Goal: Information Seeking & Learning: Learn about a topic

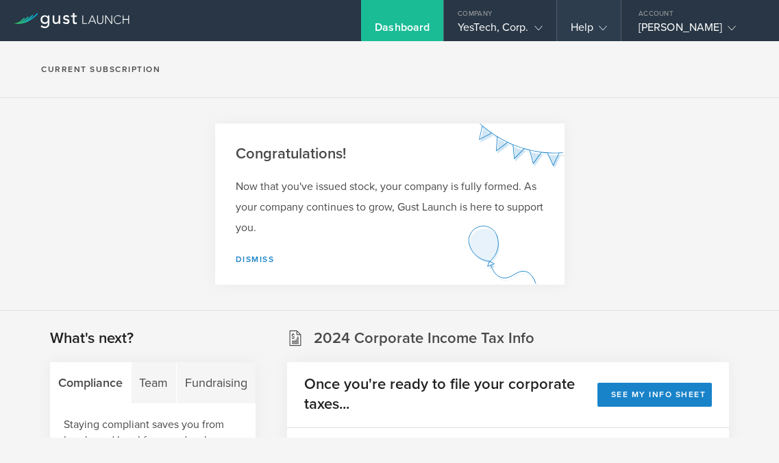
click at [599, 29] on icon at bounding box center [603, 28] width 8 height 8
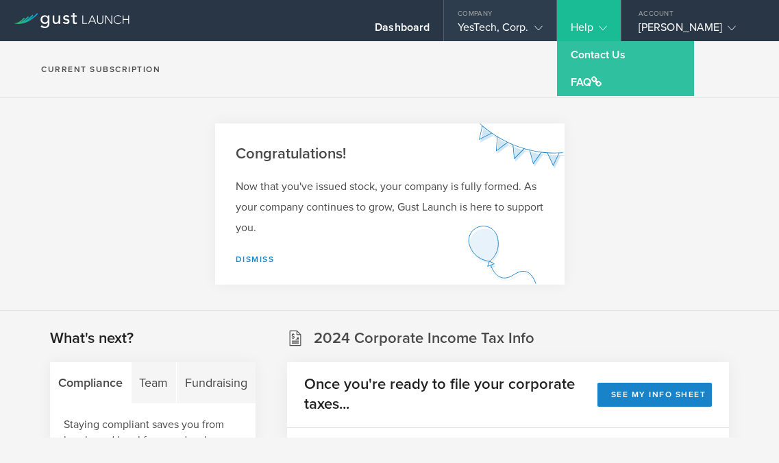
click at [535, 27] on icon at bounding box center [539, 28] width 8 height 8
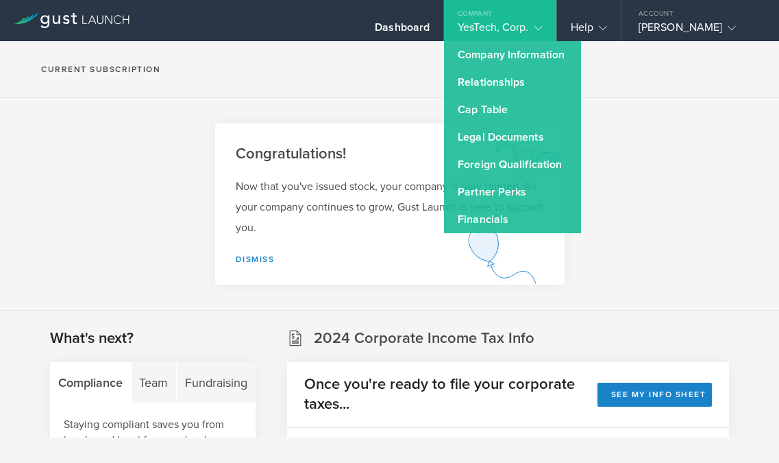
click at [601, 102] on section "Congratulations! Now that you've issued stock, your company is fully formed. As…" at bounding box center [389, 204] width 779 height 212
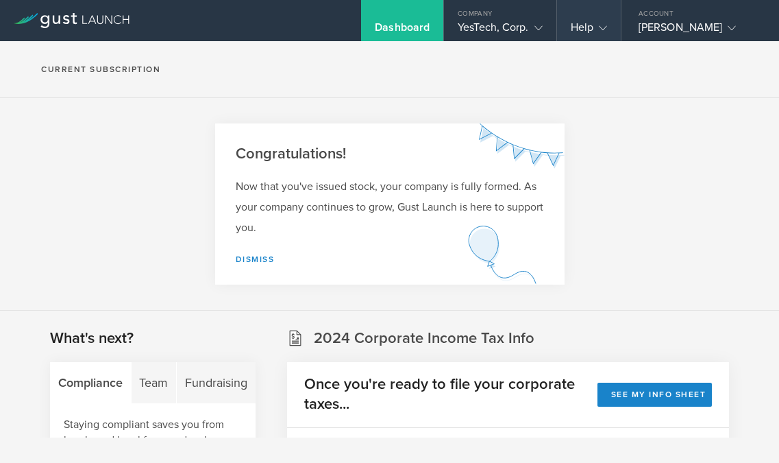
click at [599, 30] on icon at bounding box center [603, 28] width 8 height 8
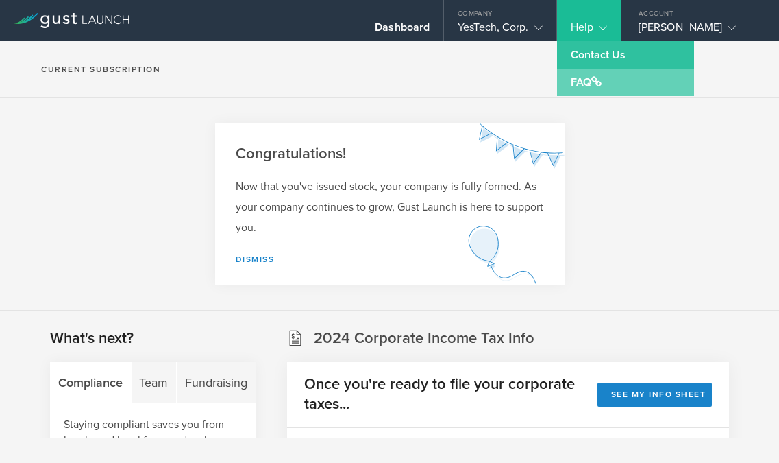
click at [591, 86] on span at bounding box center [596, 81] width 10 height 11
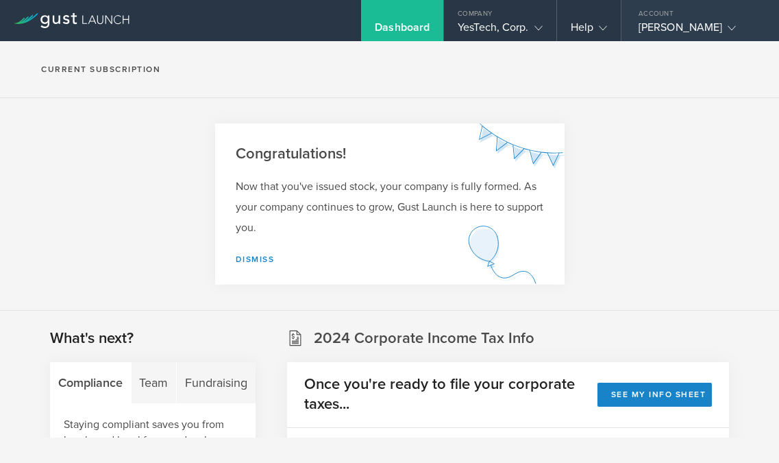
click at [736, 27] on icon at bounding box center [732, 28] width 8 height 8
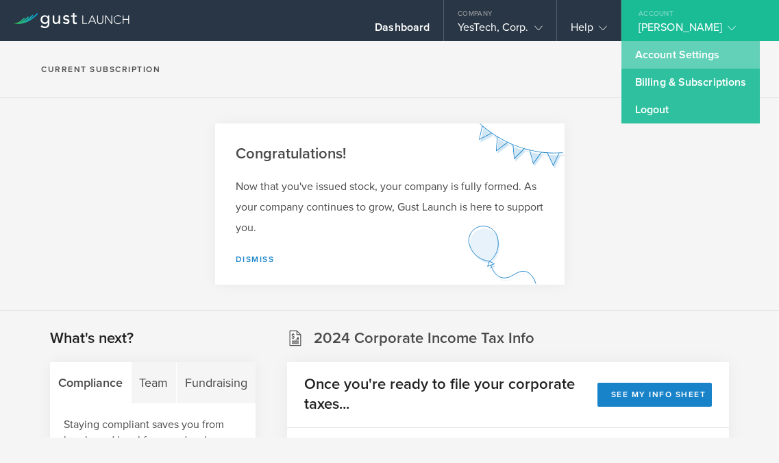
click at [655, 53] on link "Account Settings" at bounding box center [691, 54] width 138 height 27
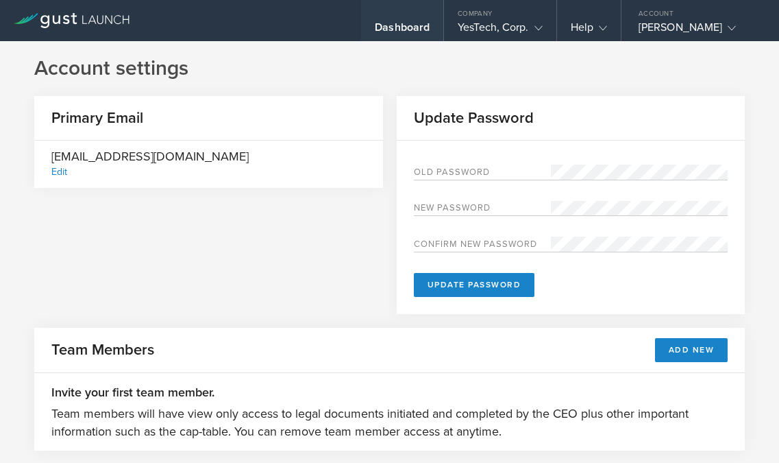
click at [394, 25] on div "Dashboard" at bounding box center [402, 31] width 55 height 21
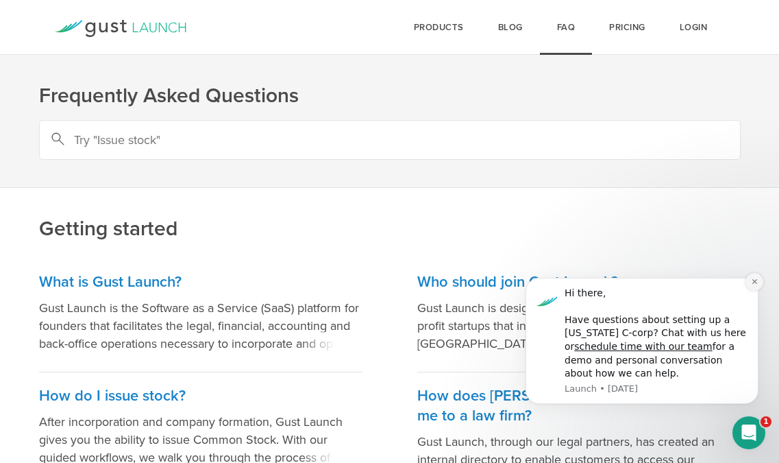
click at [756, 280] on icon "Dismiss notification" at bounding box center [755, 282] width 8 height 8
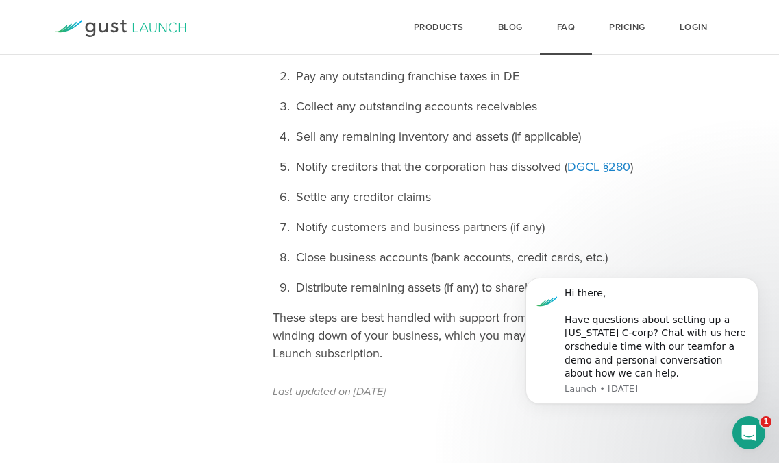
scroll to position [679, 0]
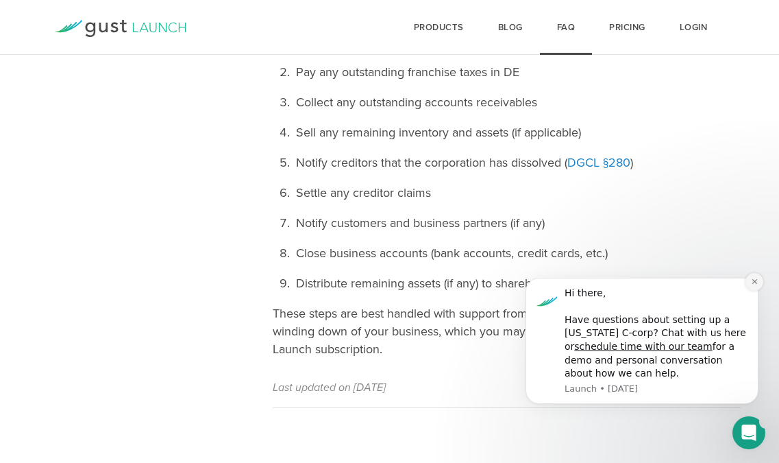
click at [755, 280] on icon "Dismiss notification" at bounding box center [755, 282] width 8 height 8
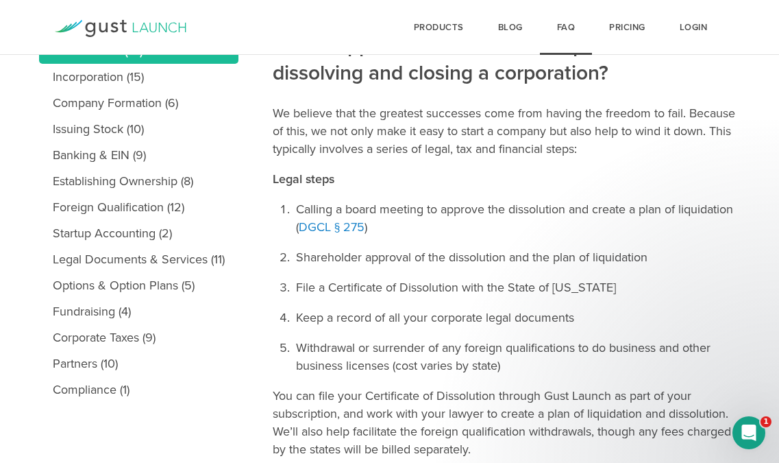
scroll to position [215, 0]
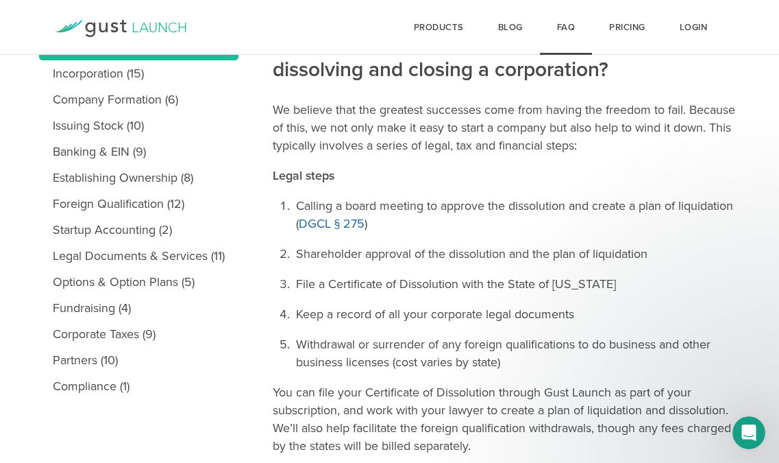
click at [334, 222] on link "DGCL § 275" at bounding box center [332, 223] width 66 height 15
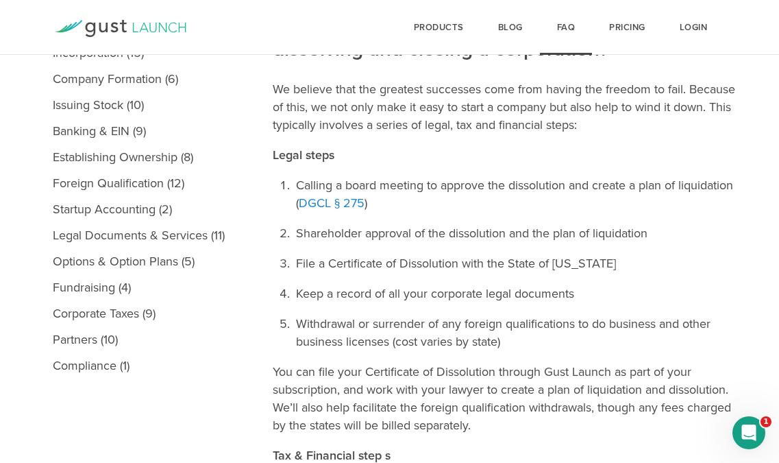
scroll to position [236, 0]
